Goal: Find specific page/section: Find specific page/section

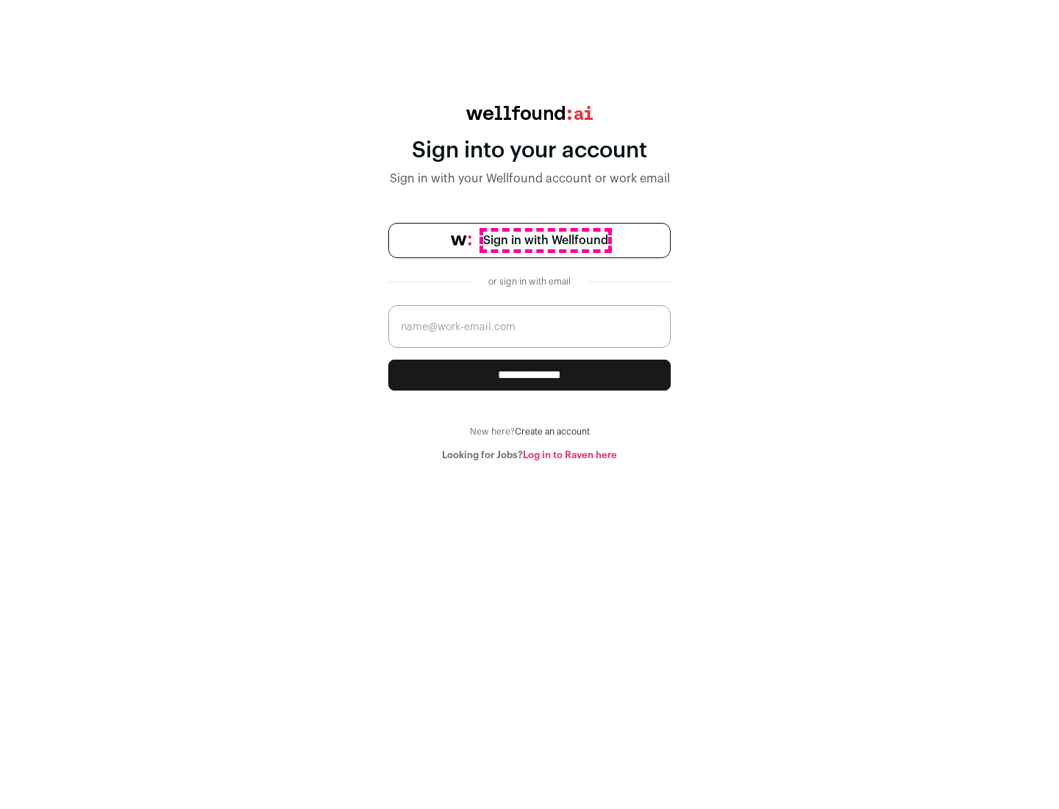
click at [545, 240] on span "Sign in with Wellfound" at bounding box center [545, 241] width 125 height 18
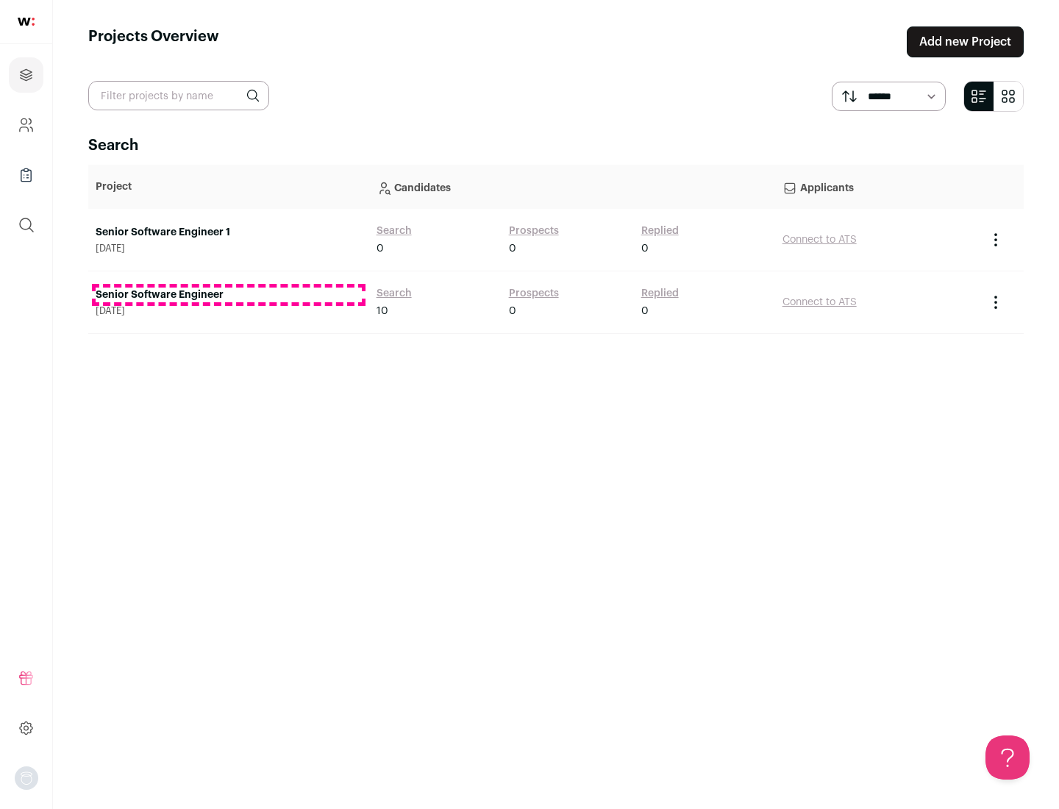
click at [228, 295] on link "Senior Software Engineer" at bounding box center [229, 295] width 266 height 15
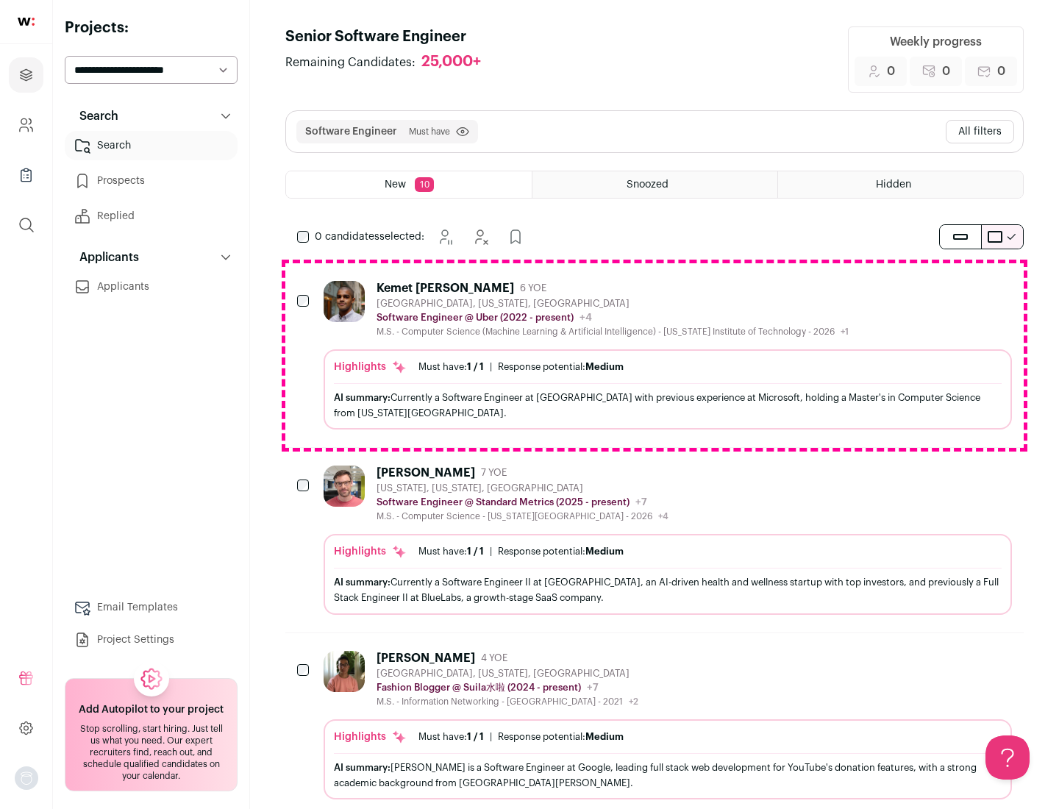
click at [654, 355] on div "Highlights Must have: 1 / 1 How many must haves have been fulfilled? | Response…" at bounding box center [668, 389] width 688 height 80
